Goal: Information Seeking & Learning: Diagnose a Problem

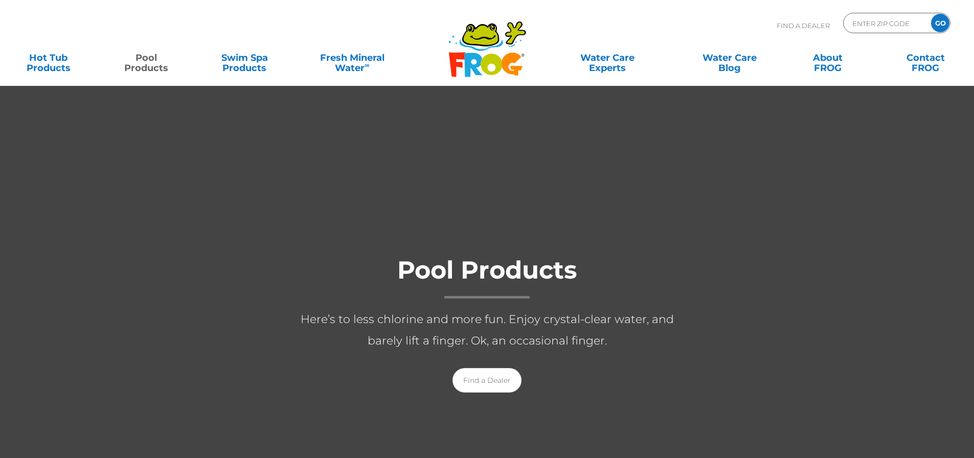
click at [162, 62] on link "Pool Products" at bounding box center [146, 58] width 76 height 20
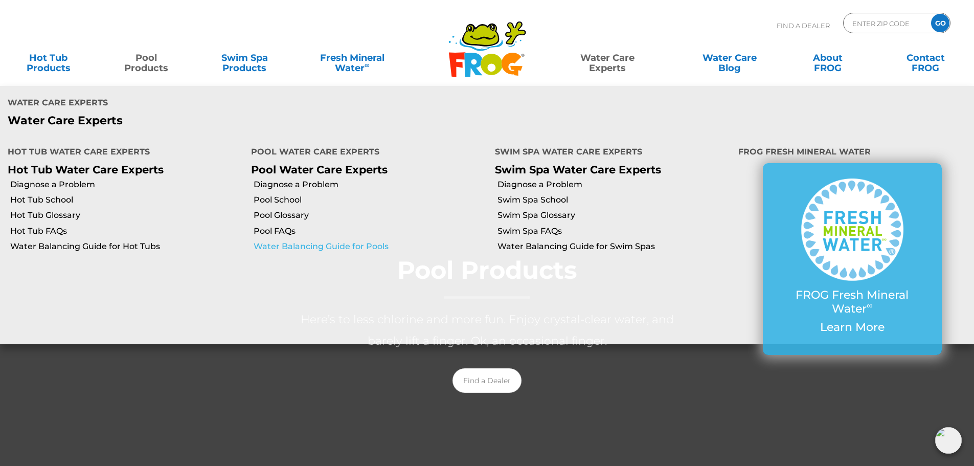
click at [273, 241] on link "Water Balancing Guide for Pools" at bounding box center [370, 246] width 233 height 11
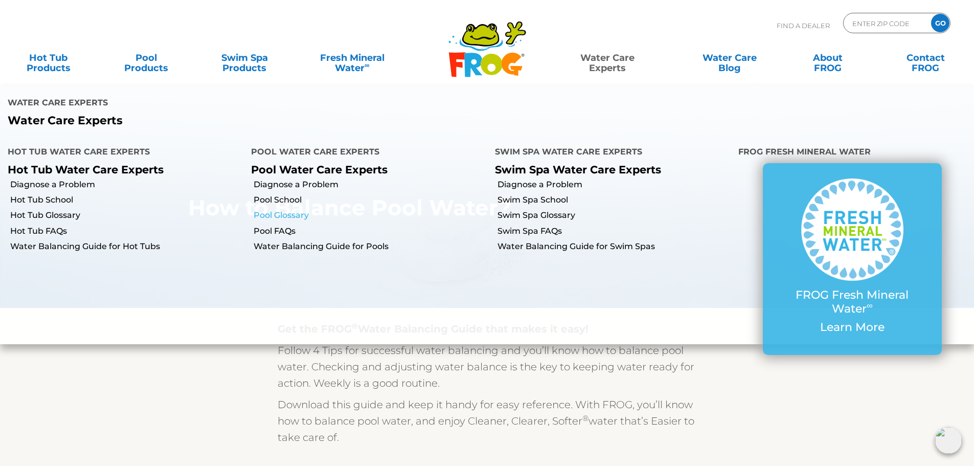
click at [291, 210] on link "Pool Glossary" at bounding box center [370, 215] width 233 height 11
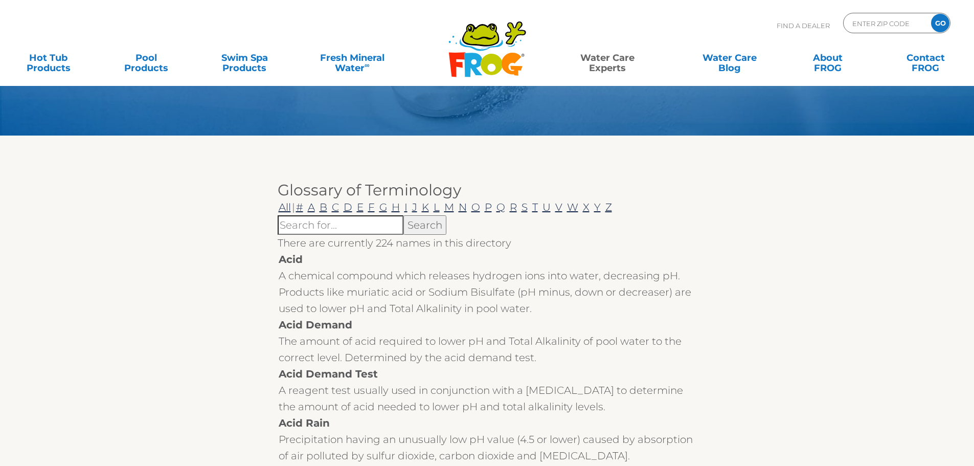
scroll to position [85, 0]
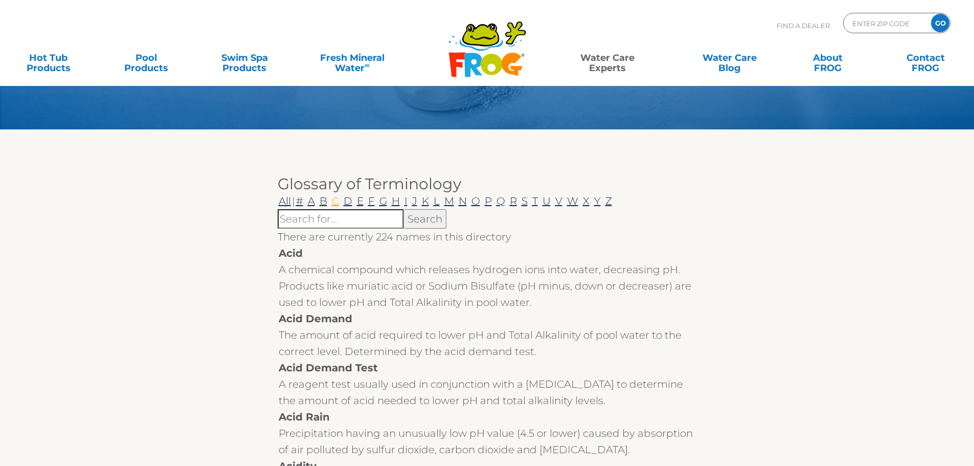
click at [340, 197] on link "C" at bounding box center [335, 201] width 9 height 12
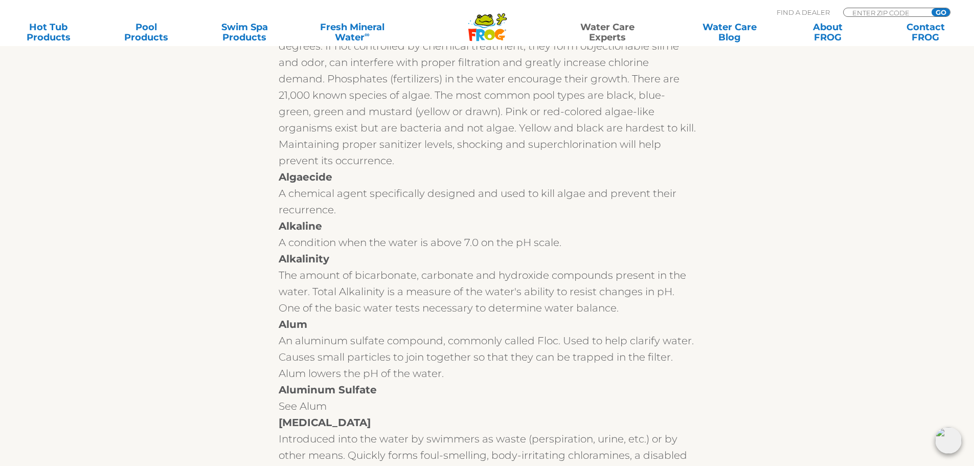
scroll to position [900, 0]
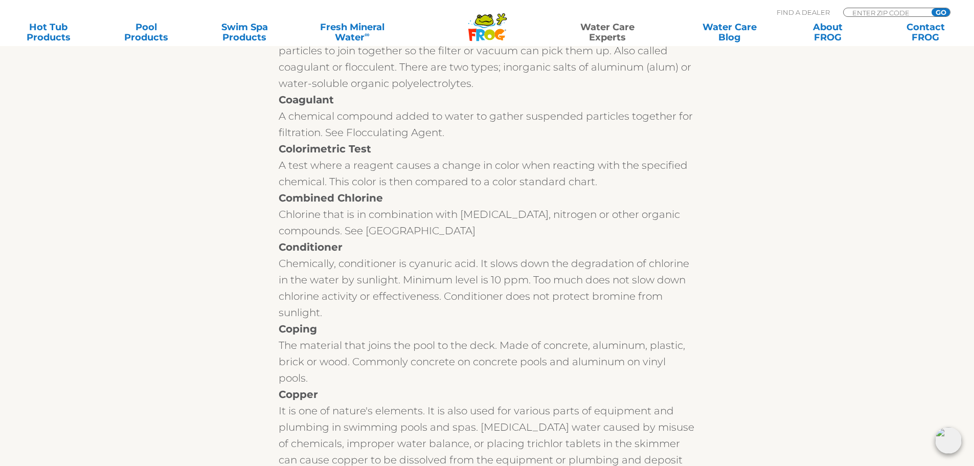
scroll to position [1534, 0]
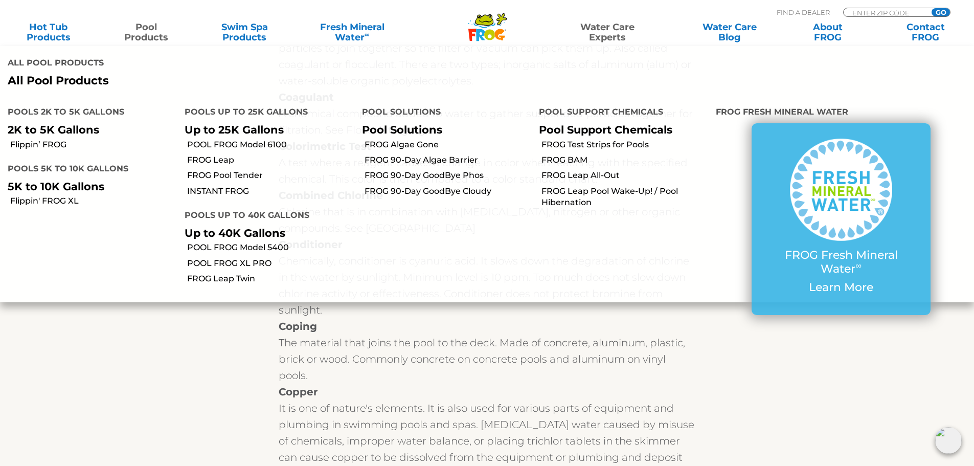
click at [155, 36] on link "Pool Products" at bounding box center [146, 32] width 76 height 20
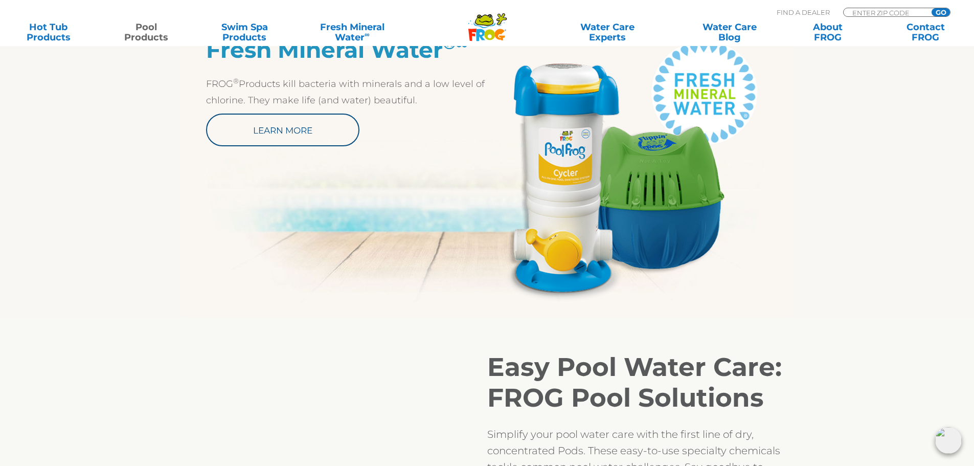
scroll to position [682, 0]
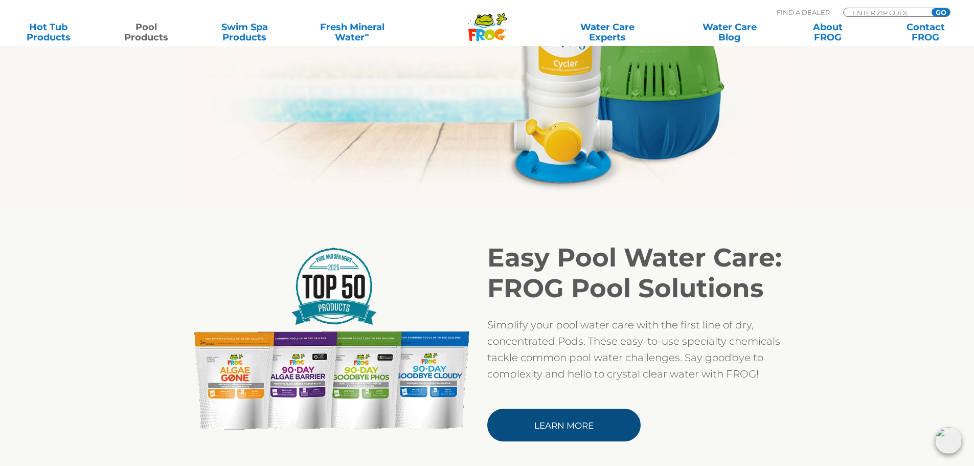
click at [574, 422] on link "Learn More" at bounding box center [563, 425] width 153 height 33
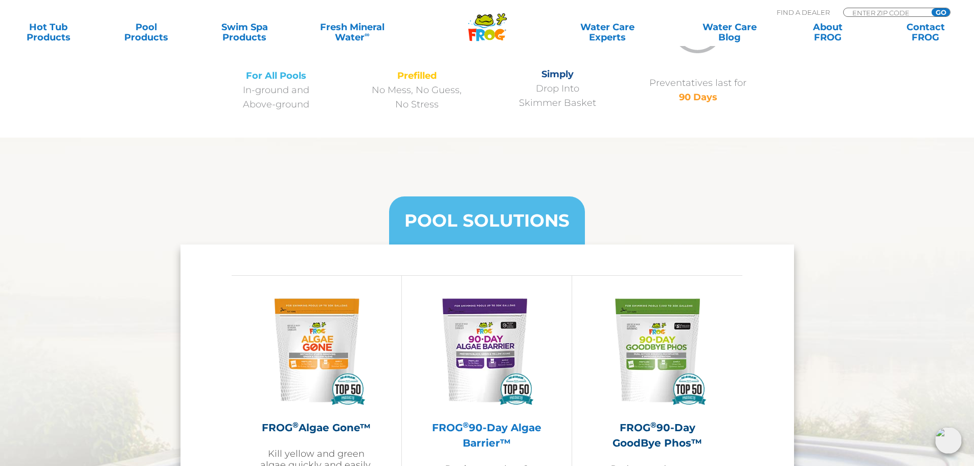
scroll to position [426, 0]
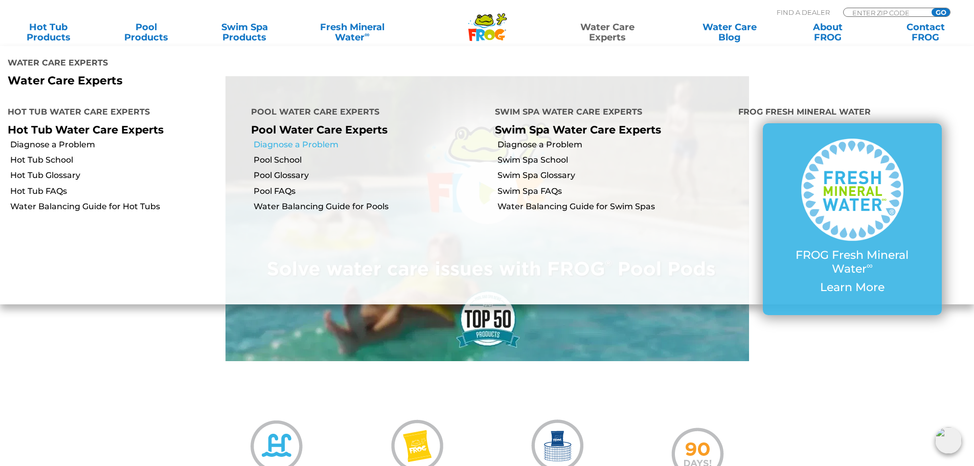
click at [306, 139] on link "Diagnose a Problem" at bounding box center [370, 144] width 233 height 11
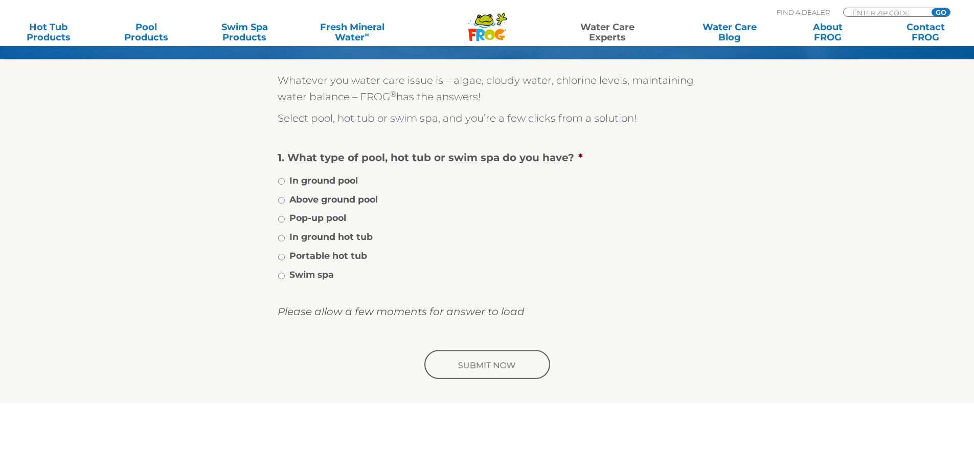
scroll to position [170, 0]
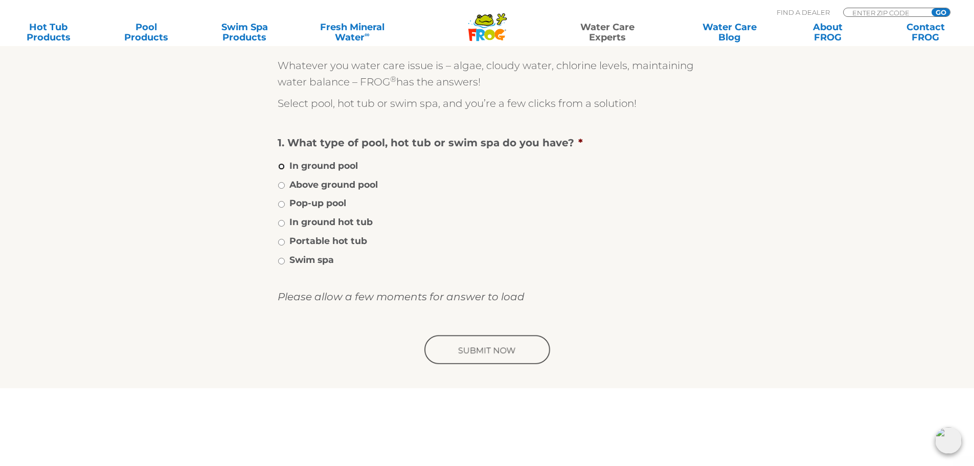
click at [281, 166] on input "In ground pool" at bounding box center [281, 166] width 7 height 7
radio input "true"
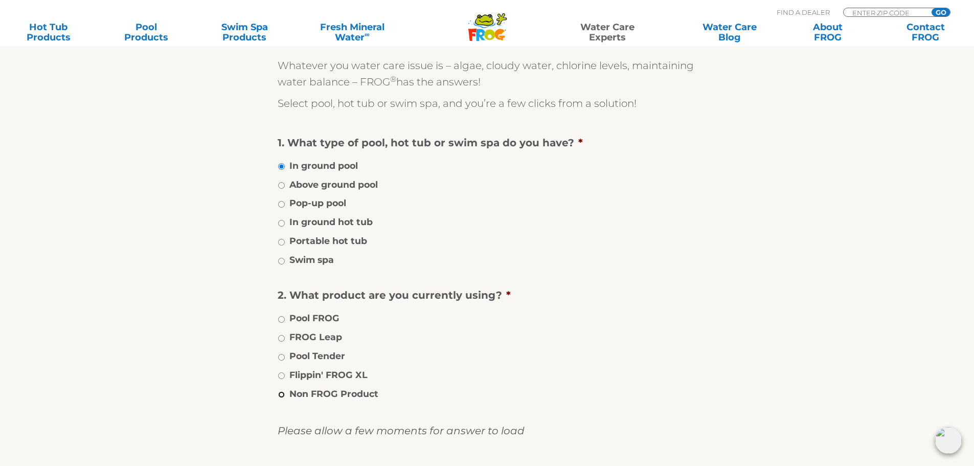
click at [281, 395] on input "Non FROG Product" at bounding box center [281, 394] width 7 height 7
radio input "true"
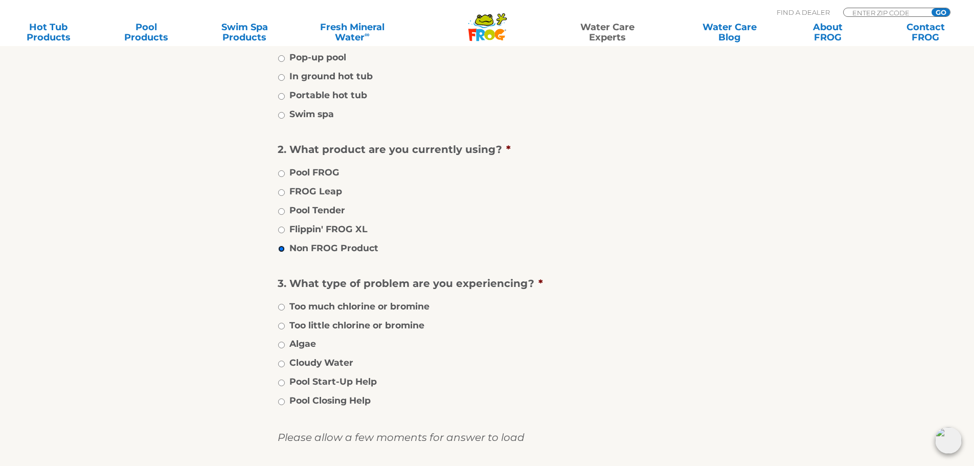
scroll to position [341, 0]
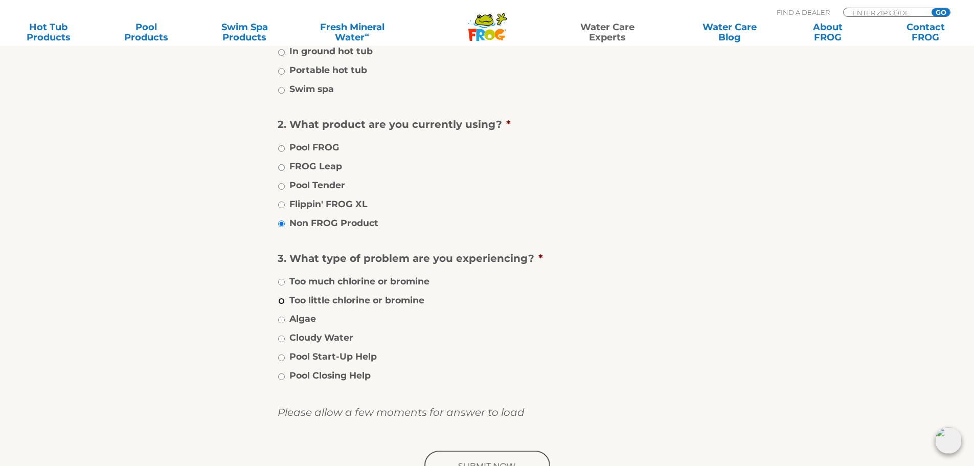
click at [281, 303] on input "Too little chlorine or bromine" at bounding box center [281, 301] width 7 height 7
radio input "true"
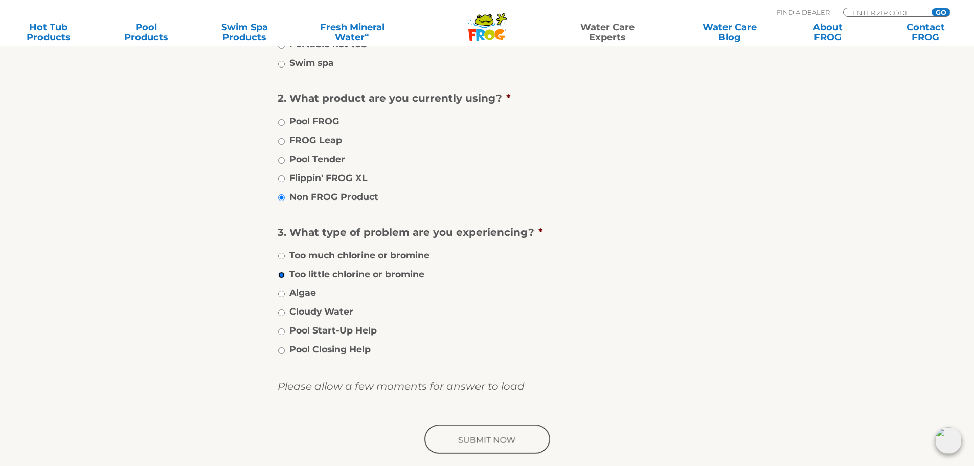
scroll to position [511, 0]
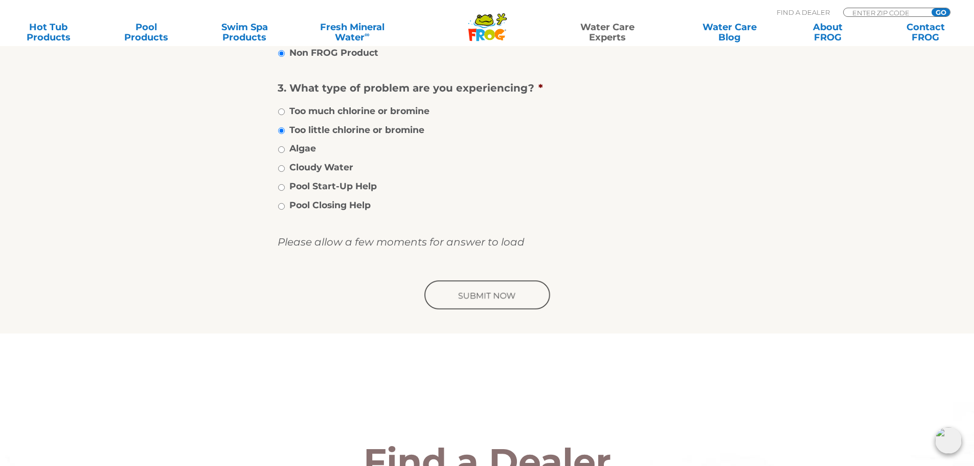
click at [505, 302] on input "image" at bounding box center [487, 295] width 130 height 33
click at [479, 297] on input "image" at bounding box center [487, 295] width 130 height 33
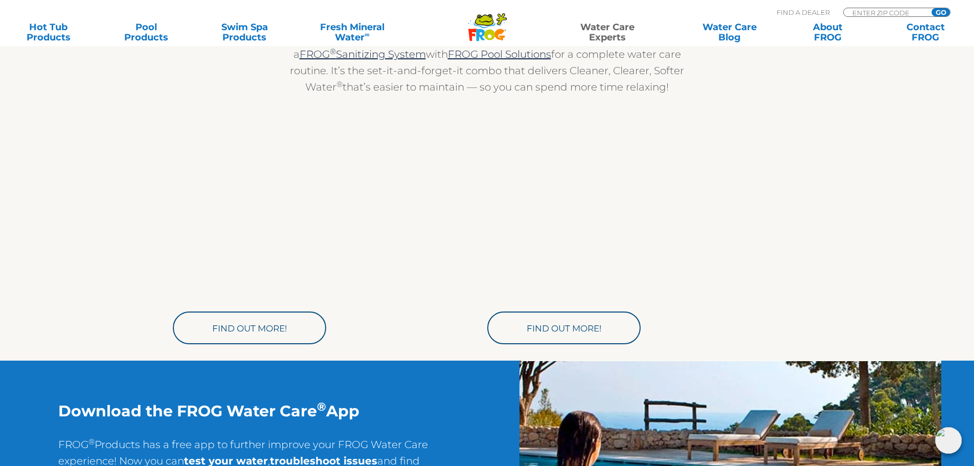
scroll to position [1534, 0]
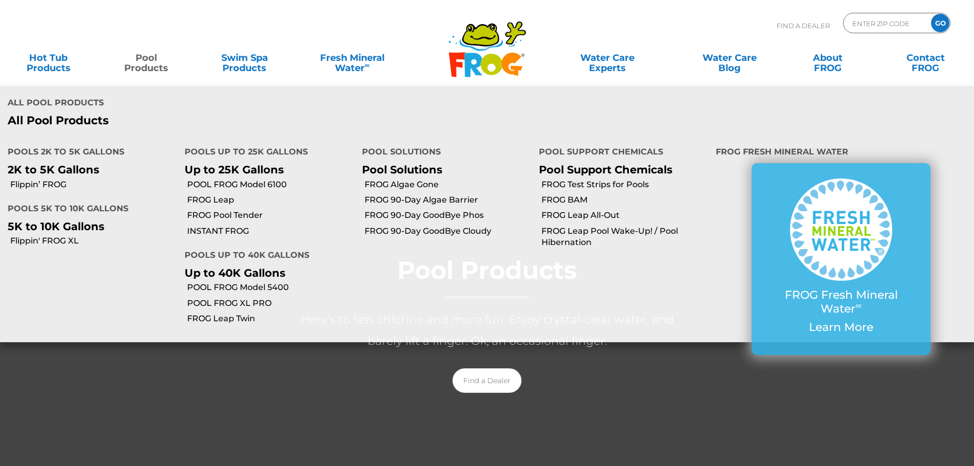
click at [162, 65] on link "Pool Products" at bounding box center [146, 58] width 76 height 20
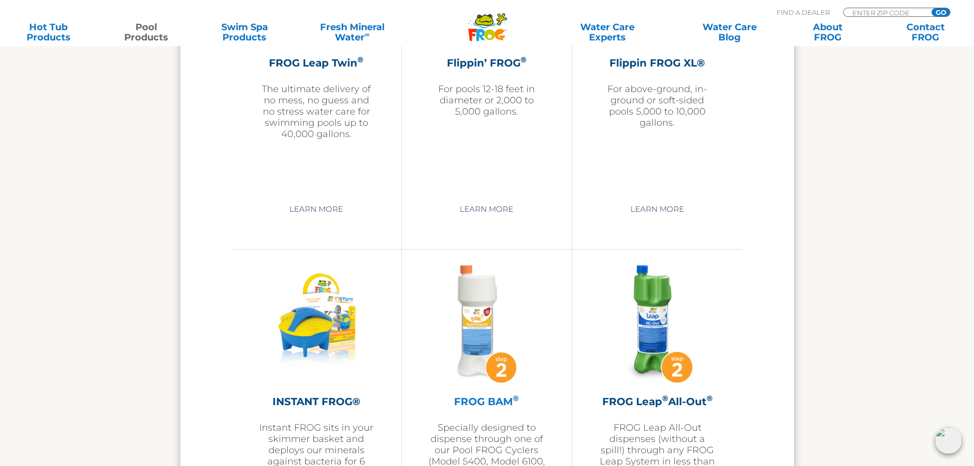
scroll to position [2386, 0]
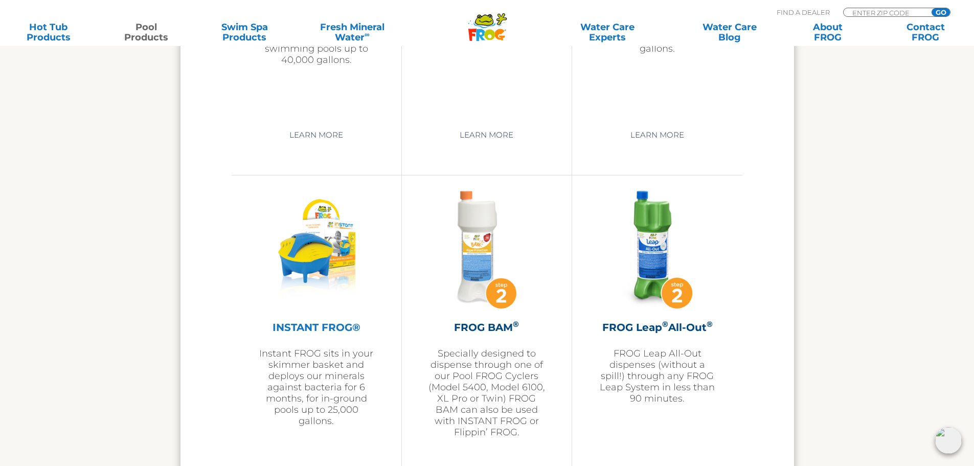
click at [342, 251] on img at bounding box center [316, 250] width 111 height 119
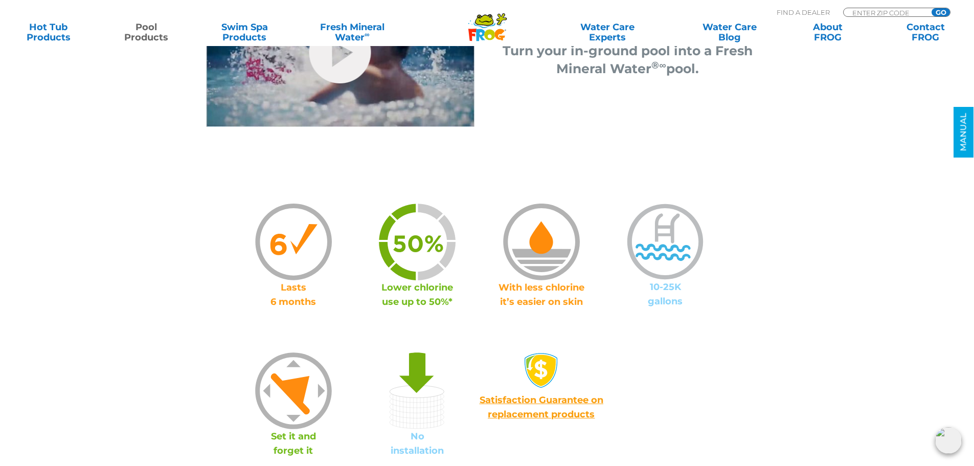
scroll to position [341, 0]
